Goal: Information Seeking & Learning: Learn about a topic

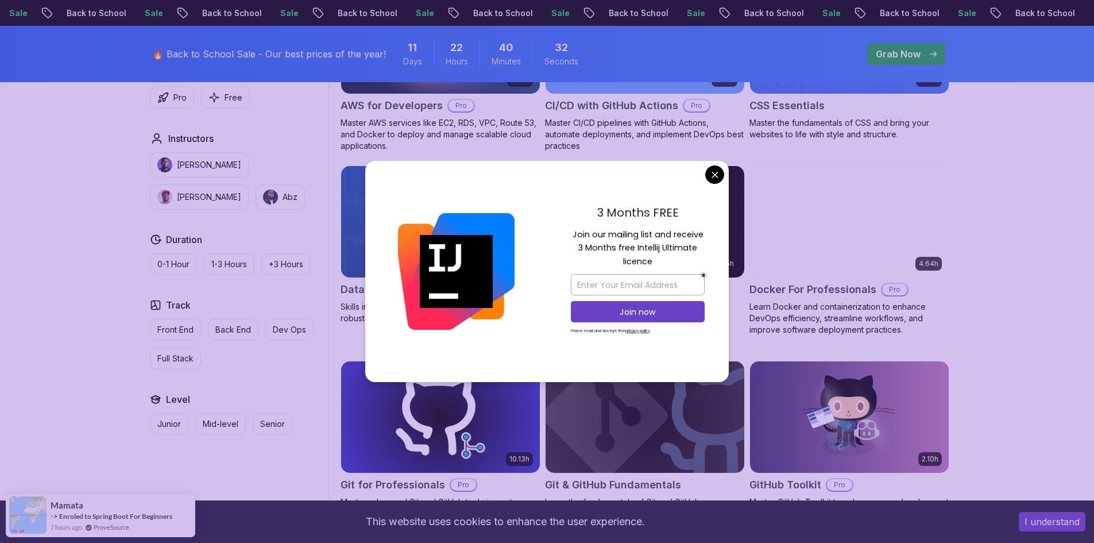
scroll to position [1091, 0]
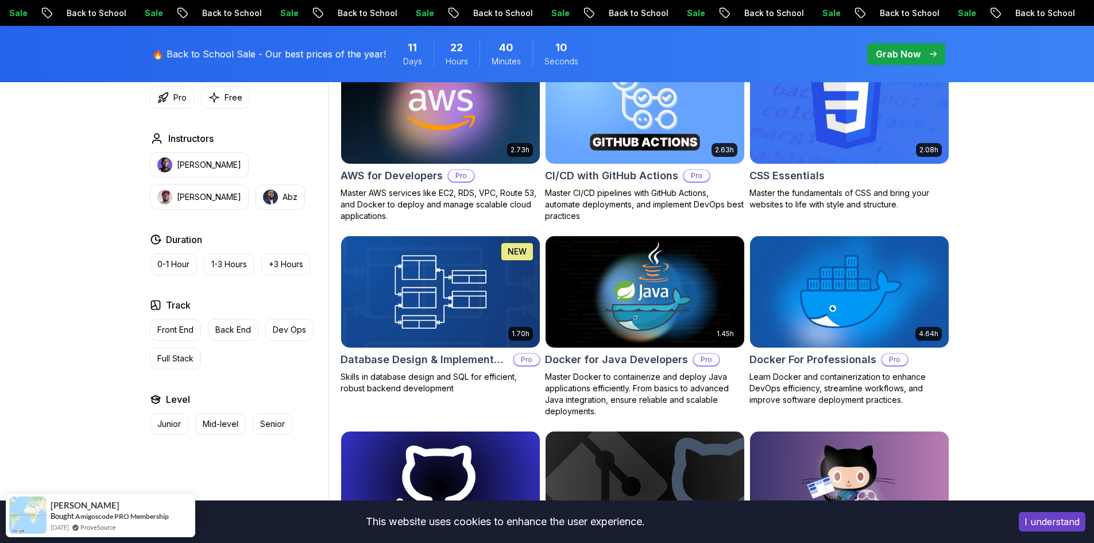
scroll to position [746, 0]
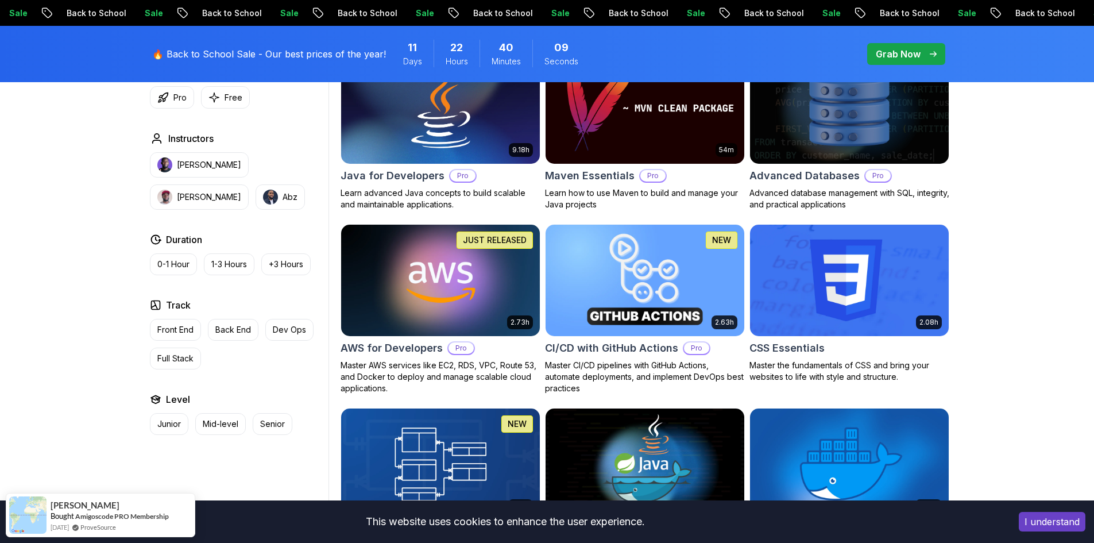
click at [622, 273] on img at bounding box center [644, 280] width 208 height 117
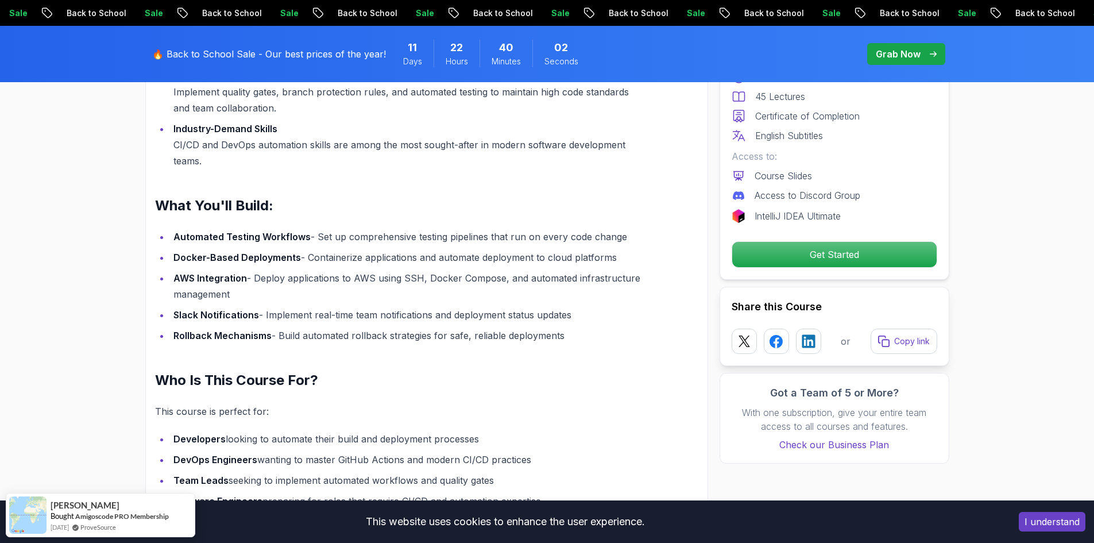
scroll to position [1263, 0]
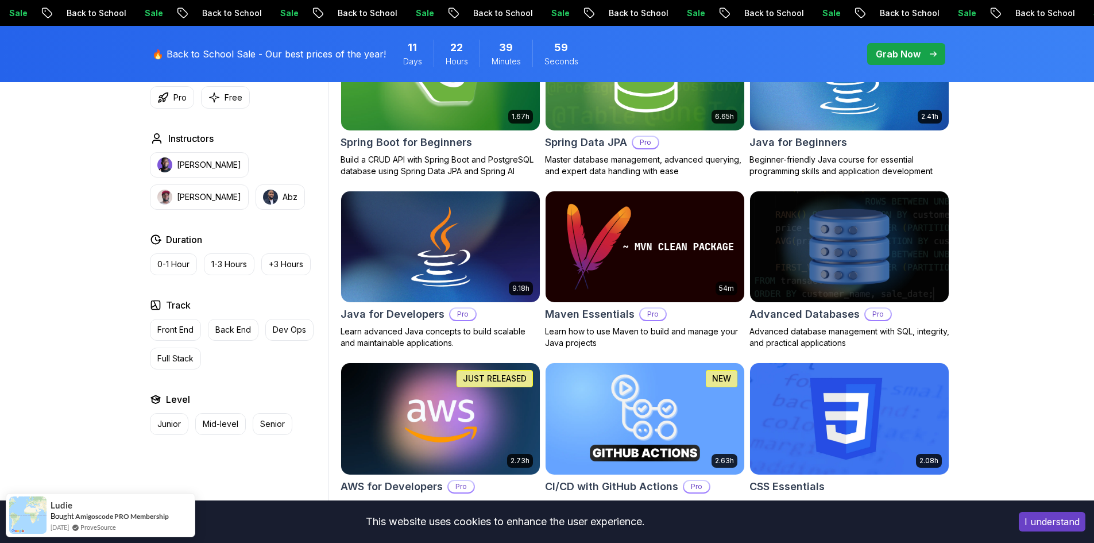
scroll to position [689, 0]
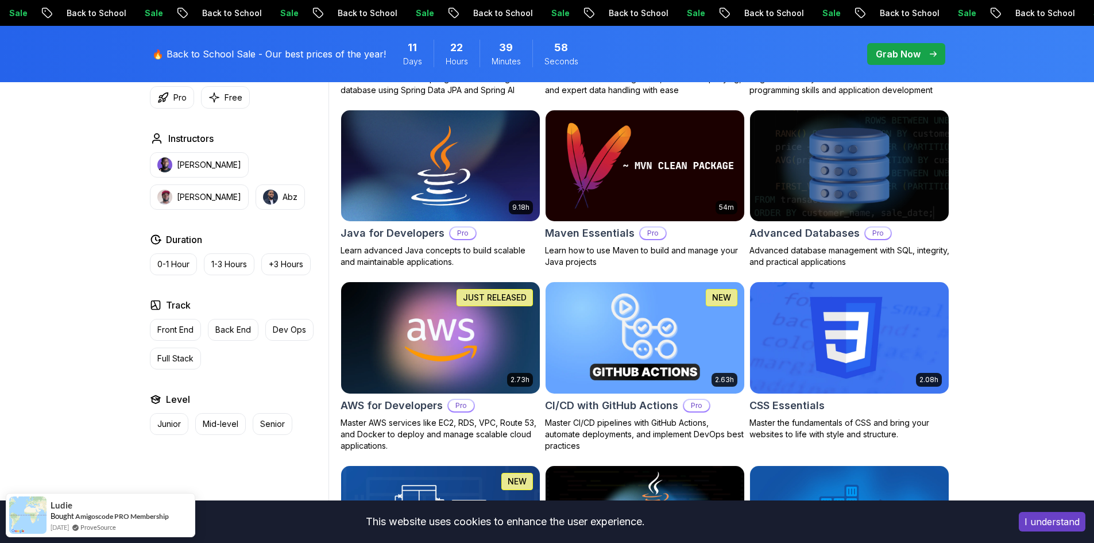
click at [458, 305] on div "JUST RELEASED" at bounding box center [494, 297] width 76 height 17
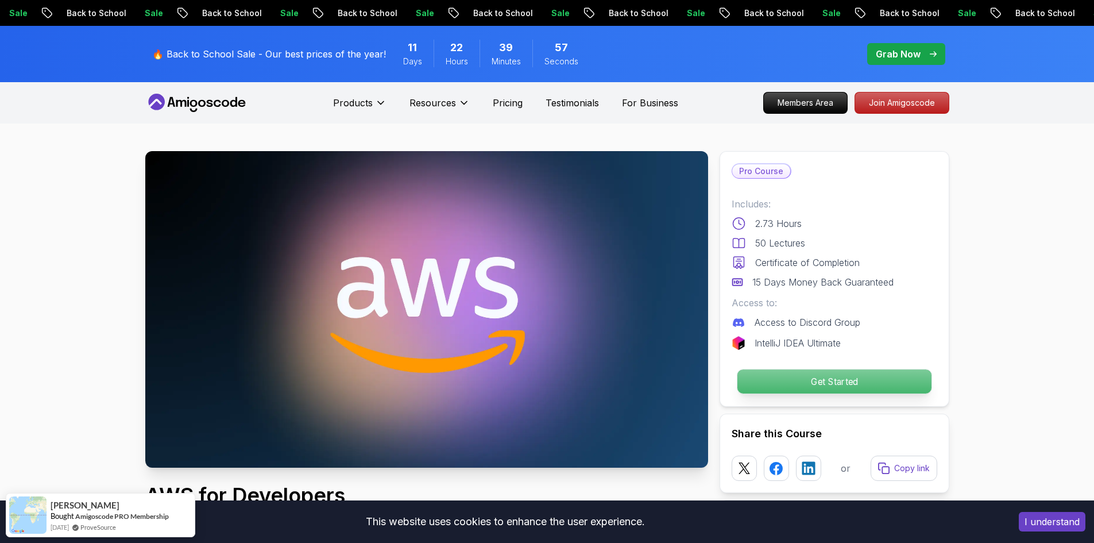
click at [881, 385] on p "Get Started" at bounding box center [834, 381] width 194 height 24
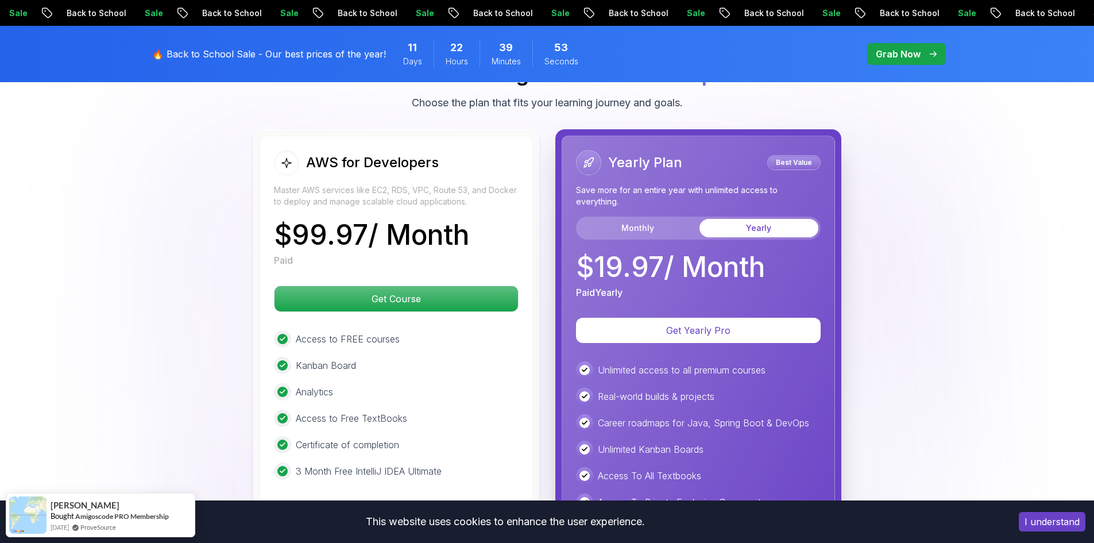
scroll to position [2479, 0]
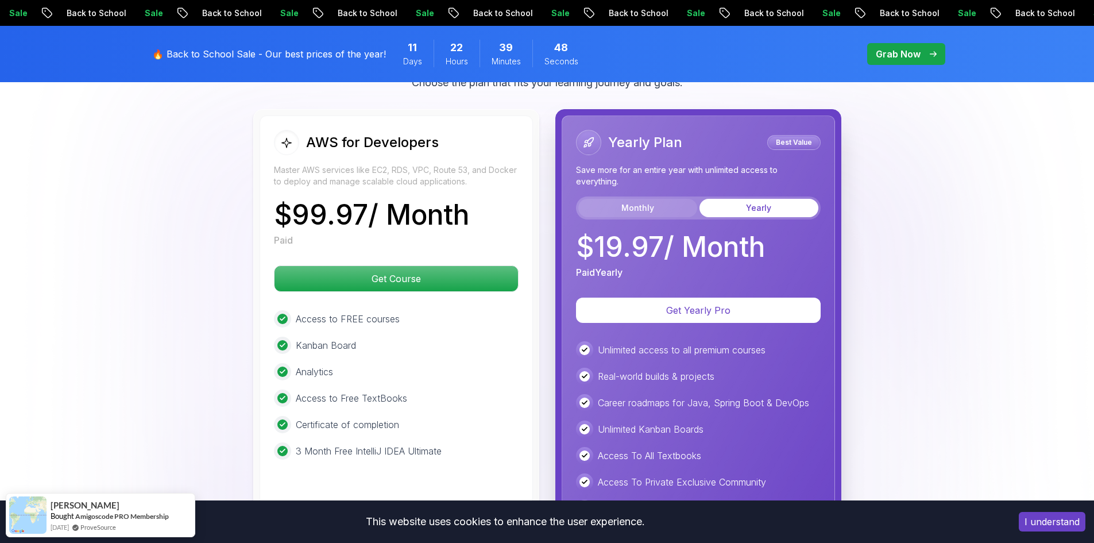
click at [670, 214] on button "Monthly" at bounding box center [637, 208] width 119 height 18
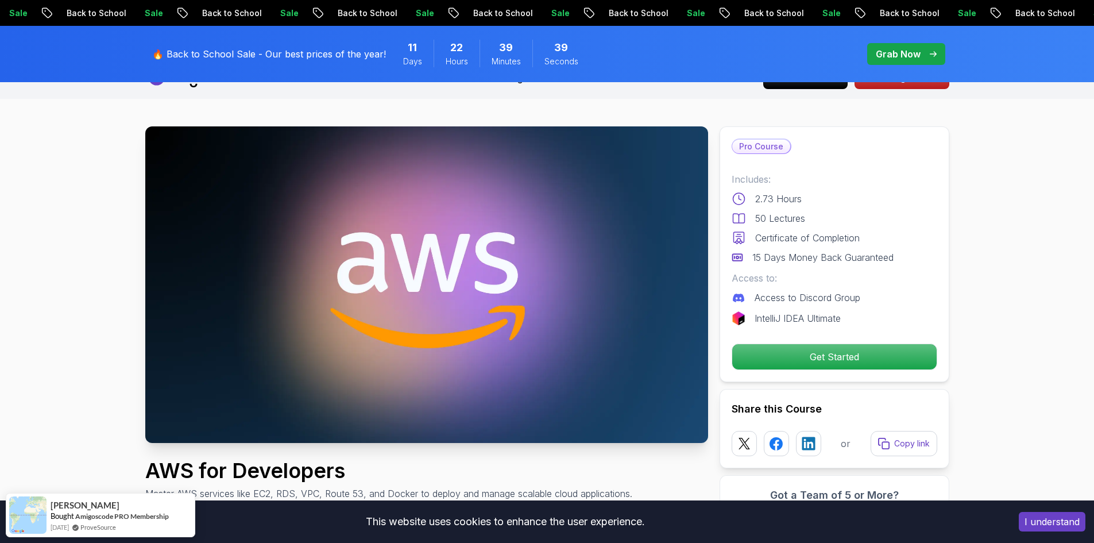
scroll to position [0, 0]
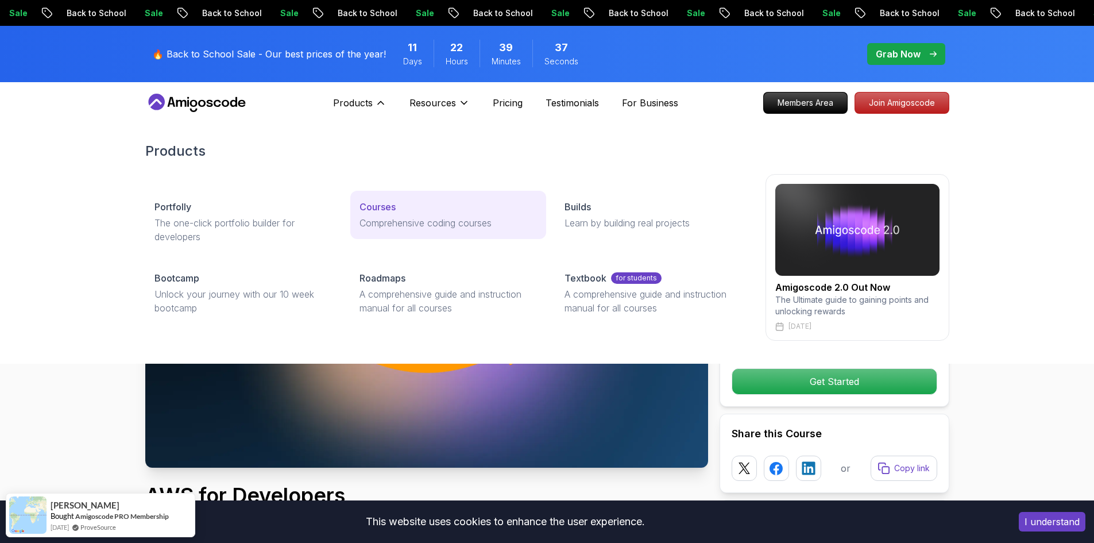
click at [372, 210] on p "Courses" at bounding box center [377, 207] width 36 height 14
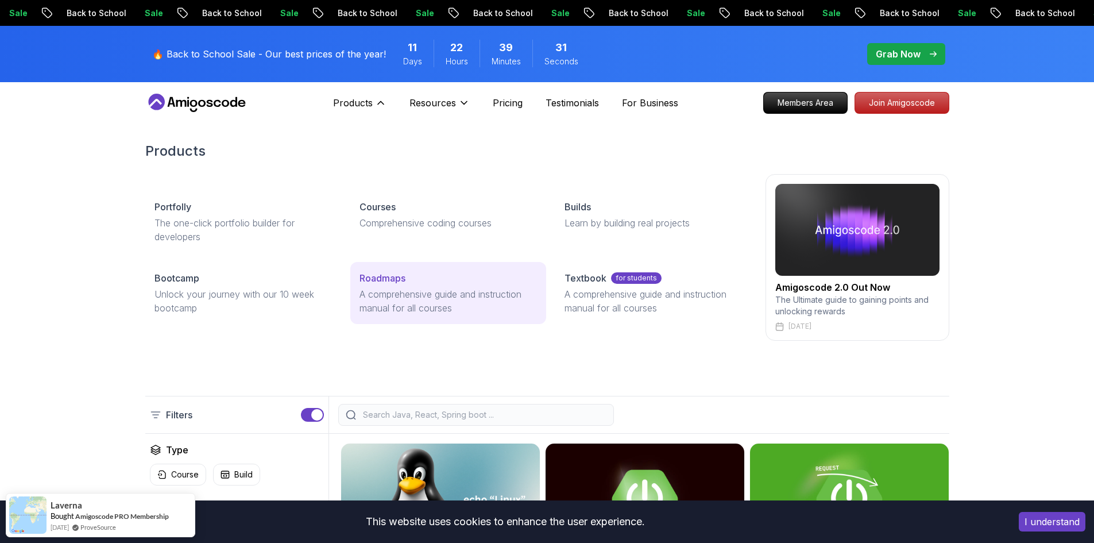
click at [371, 274] on p "Roadmaps" at bounding box center [382, 278] width 46 height 14
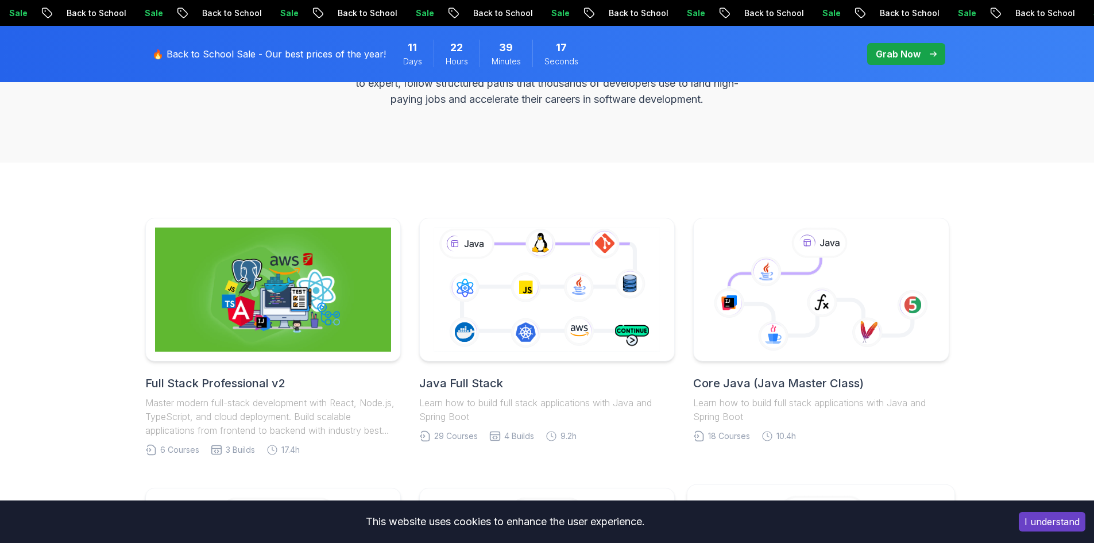
scroll to position [115, 0]
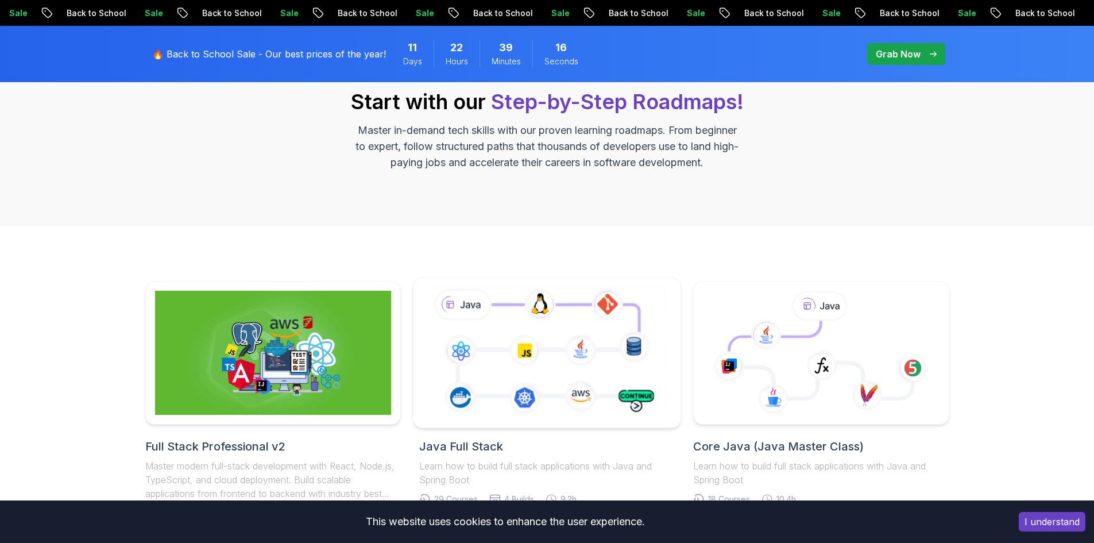
click at [587, 341] on icon at bounding box center [546, 352] width 243 height 135
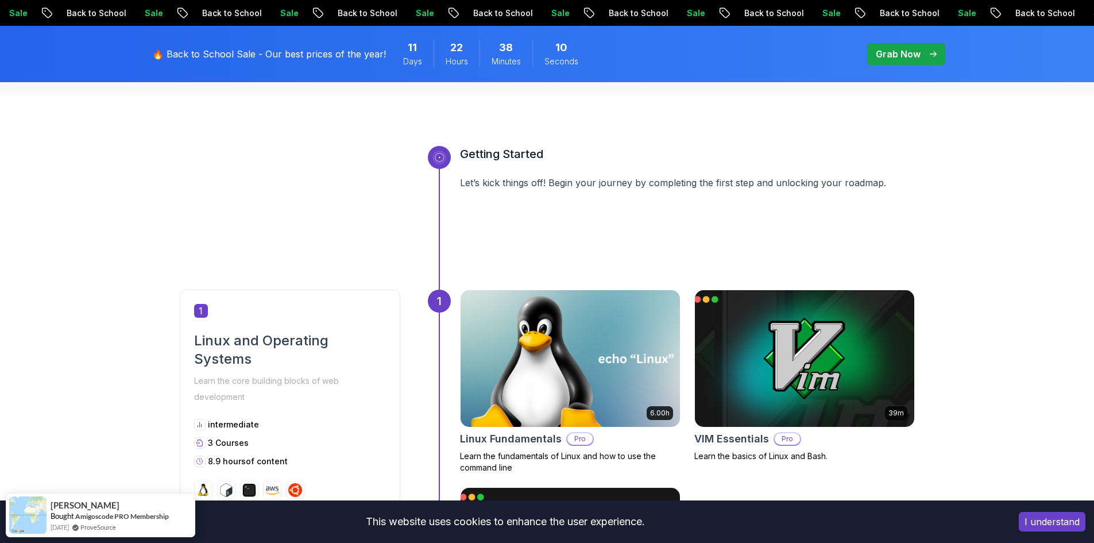
scroll to position [230, 0]
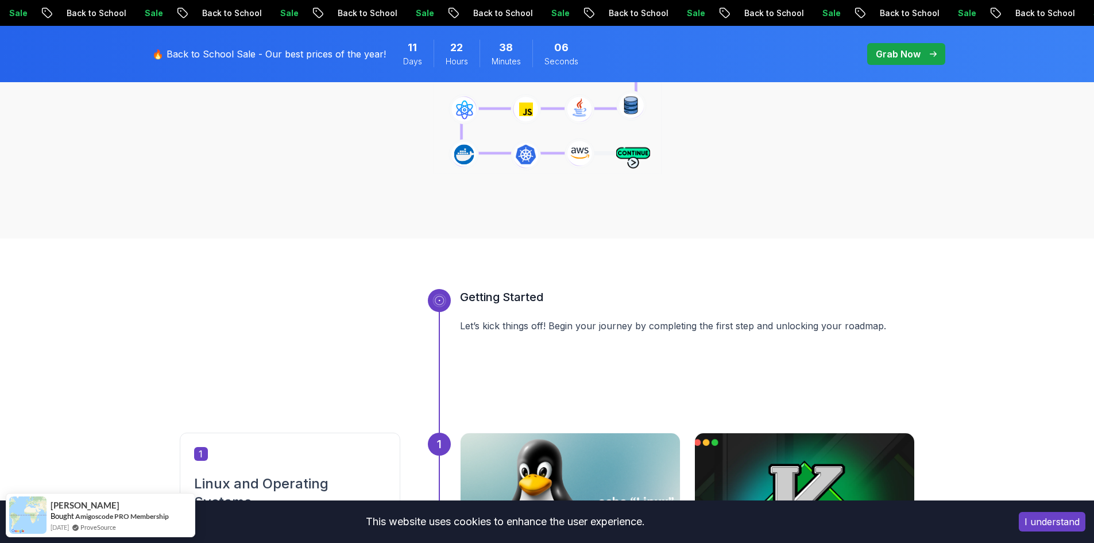
click at [814, 227] on div "Java Full Stack Java Full Stack Roadmap Learn how to build full stack applicati…" at bounding box center [547, 66] width 1094 height 344
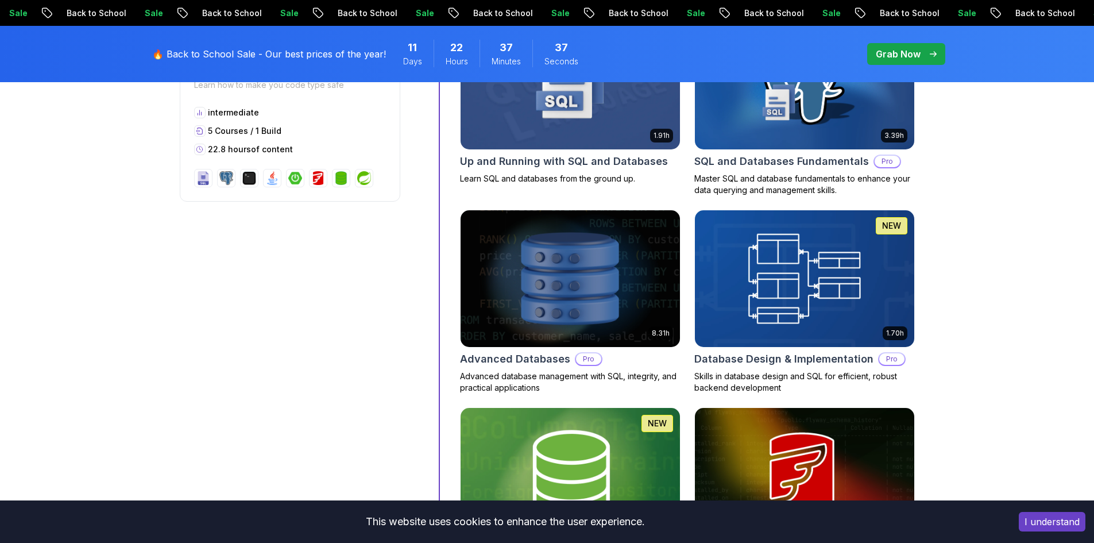
scroll to position [3215, 0]
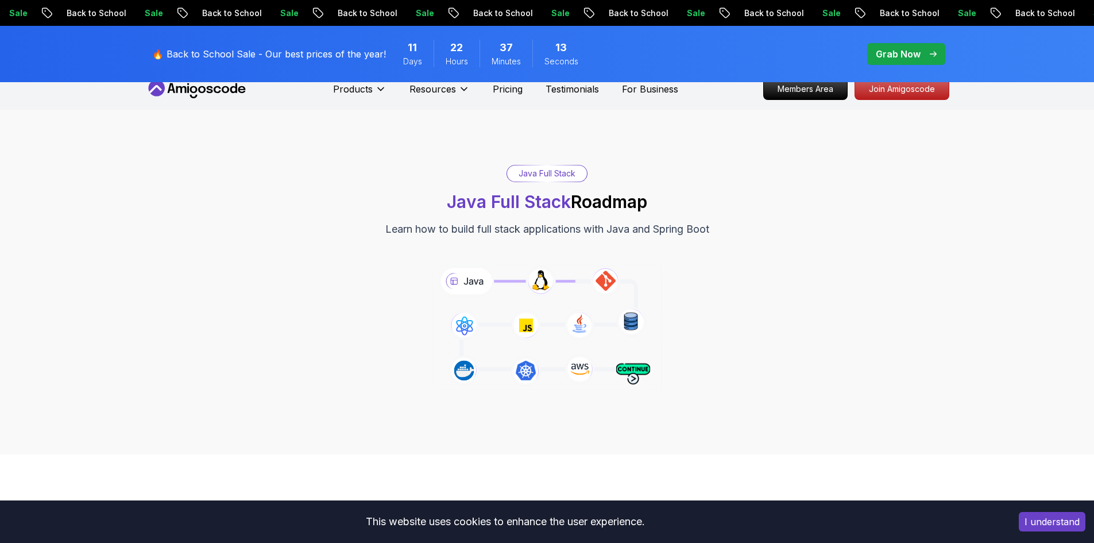
scroll to position [0, 0]
